Goal: Task Accomplishment & Management: Use online tool/utility

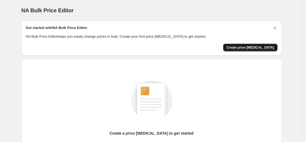
click at [253, 48] on span "Create price [MEDICAL_DATA]" at bounding box center [250, 47] width 48 height 4
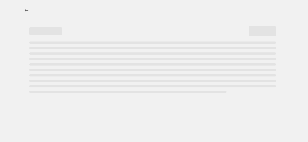
select select "percentage"
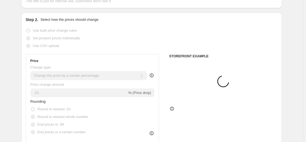
scroll to position [55, 0]
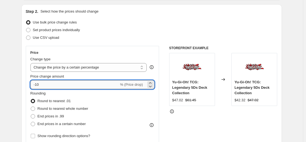
click at [104, 86] on input "-10" at bounding box center [74, 85] width 88 height 9
click at [151, 84] on icon at bounding box center [149, 86] width 5 height 5
click at [151, 83] on div at bounding box center [150, 85] width 6 height 7
click at [151, 83] on icon at bounding box center [150, 82] width 2 height 1
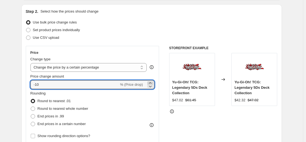
click at [151, 83] on icon at bounding box center [150, 82] width 2 height 1
click at [153, 87] on icon at bounding box center [149, 86] width 5 height 5
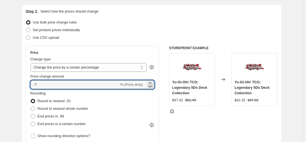
click at [153, 87] on icon at bounding box center [149, 86] width 5 height 5
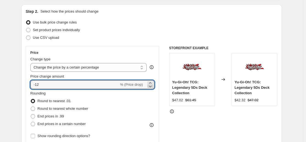
click at [153, 87] on icon at bounding box center [149, 86] width 5 height 5
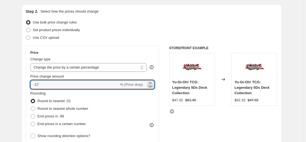
click at [153, 87] on icon at bounding box center [149, 86] width 5 height 5
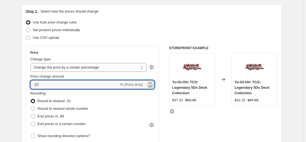
click at [153, 87] on icon at bounding box center [149, 86] width 5 height 5
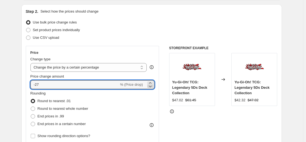
click at [153, 87] on icon at bounding box center [149, 86] width 5 height 5
type input "-30"
click at [179, 122] on div "STOREFRONT EXAMPLE Yu-Gi-Oh! TCG: Legendary 5Ds Deck Collection $47.02 $61.45 C…" at bounding box center [223, 113] width 108 height 134
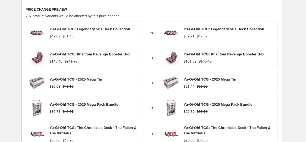
scroll to position [407, 0]
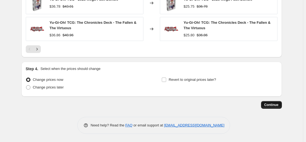
click at [271, 104] on span "Continue" at bounding box center [271, 105] width 14 height 4
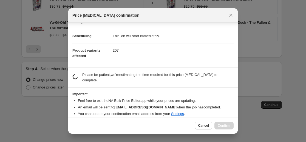
scroll to position [39, 0]
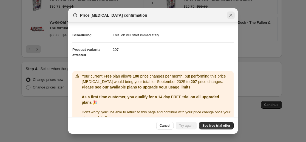
click at [227, 12] on button "Close" at bounding box center [231, 16] width 8 height 8
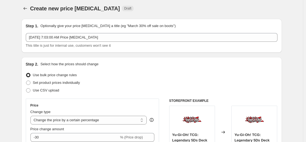
scroll to position [0, 0]
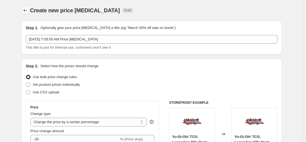
click at [24, 11] on icon "Price change jobs" at bounding box center [24, 10] width 5 height 5
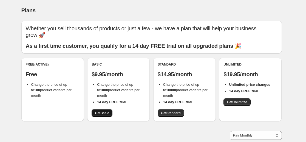
click at [108, 113] on span "Get Basic" at bounding box center [102, 113] width 14 height 4
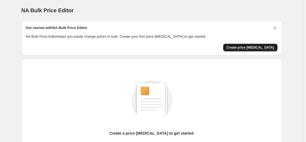
click at [249, 45] on span "Create price [MEDICAL_DATA]" at bounding box center [250, 47] width 48 height 4
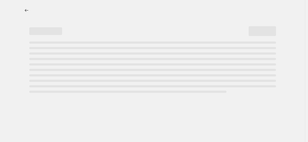
select select "percentage"
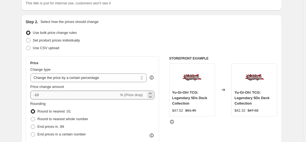
scroll to position [55, 0]
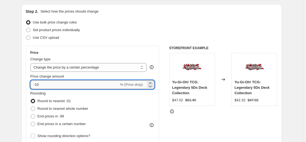
click at [116, 86] on input "-10" at bounding box center [74, 85] width 88 height 9
type input "-1"
type input "-30"
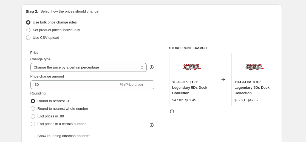
click at [200, 126] on div "STOREFRONT EXAMPLE Yu-Gi-Oh! TCG: Legendary 5Ds Deck Collection $47.02 $61.45 C…" at bounding box center [223, 113] width 108 height 134
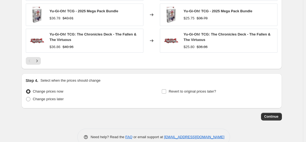
scroll to position [407, 0]
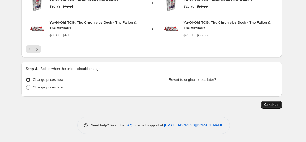
click at [270, 104] on span "Continue" at bounding box center [271, 105] width 14 height 4
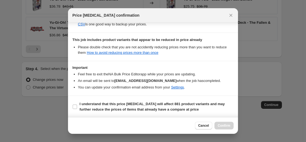
scroll to position [118, 0]
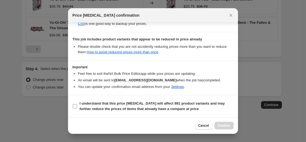
click at [98, 108] on b "I understand that this price change job will affect 881 product variants and ma…" at bounding box center [151, 107] width 145 height 10
click at [77, 108] on input "I understand that this price change job will affect 881 product variants and ma…" at bounding box center [75, 106] width 4 height 4
checkbox input "true"
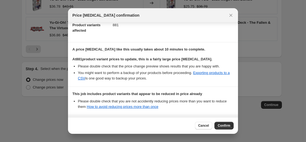
scroll to position [36, 0]
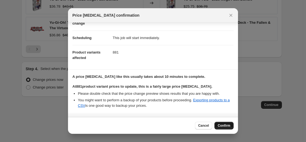
click at [226, 125] on span "Confirm" at bounding box center [223, 126] width 13 height 4
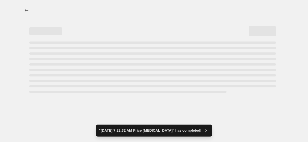
select select "percentage"
